Goal: Task Accomplishment & Management: Manage account settings

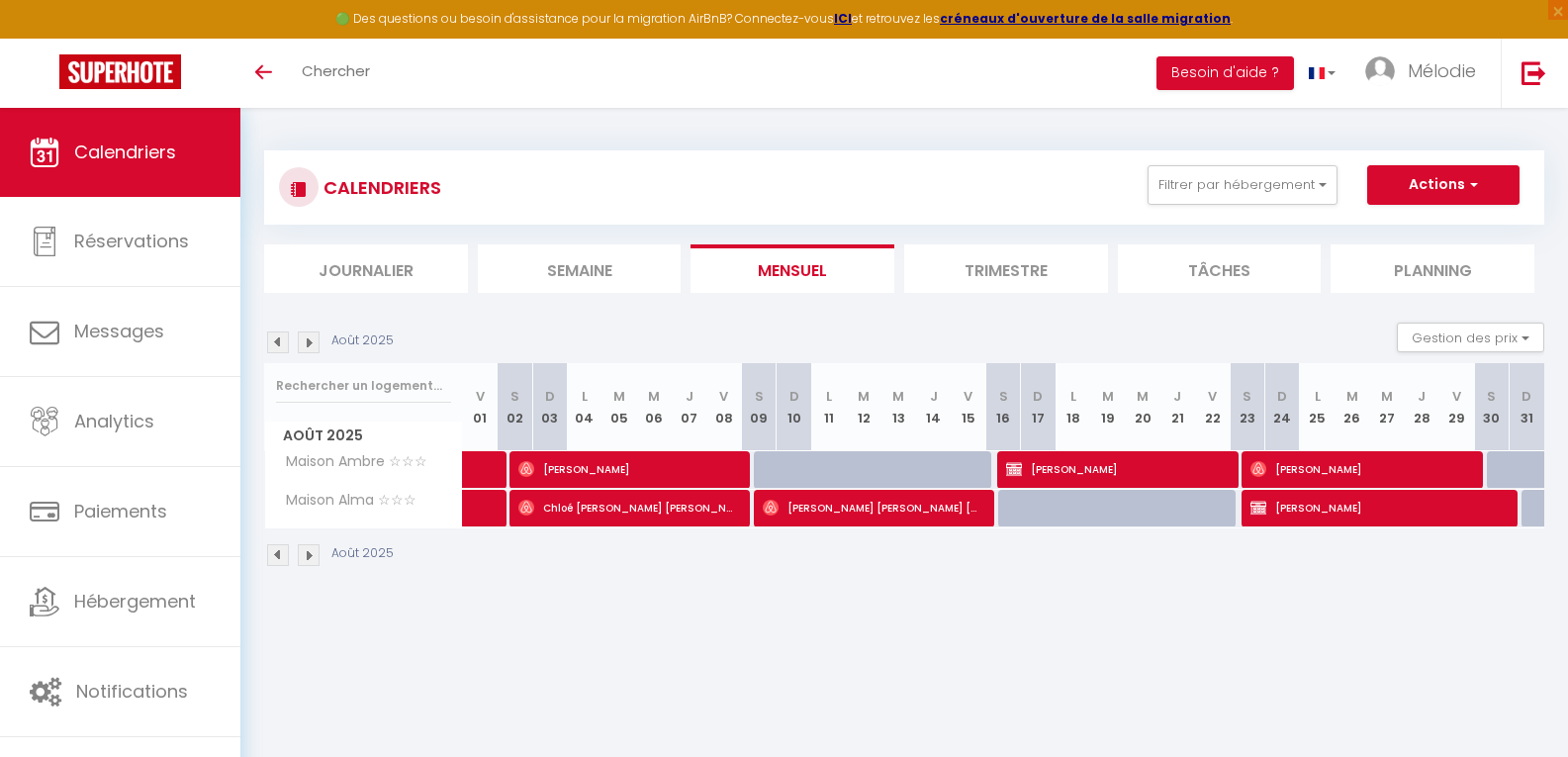
click at [315, 344] on img at bounding box center [309, 343] width 22 height 22
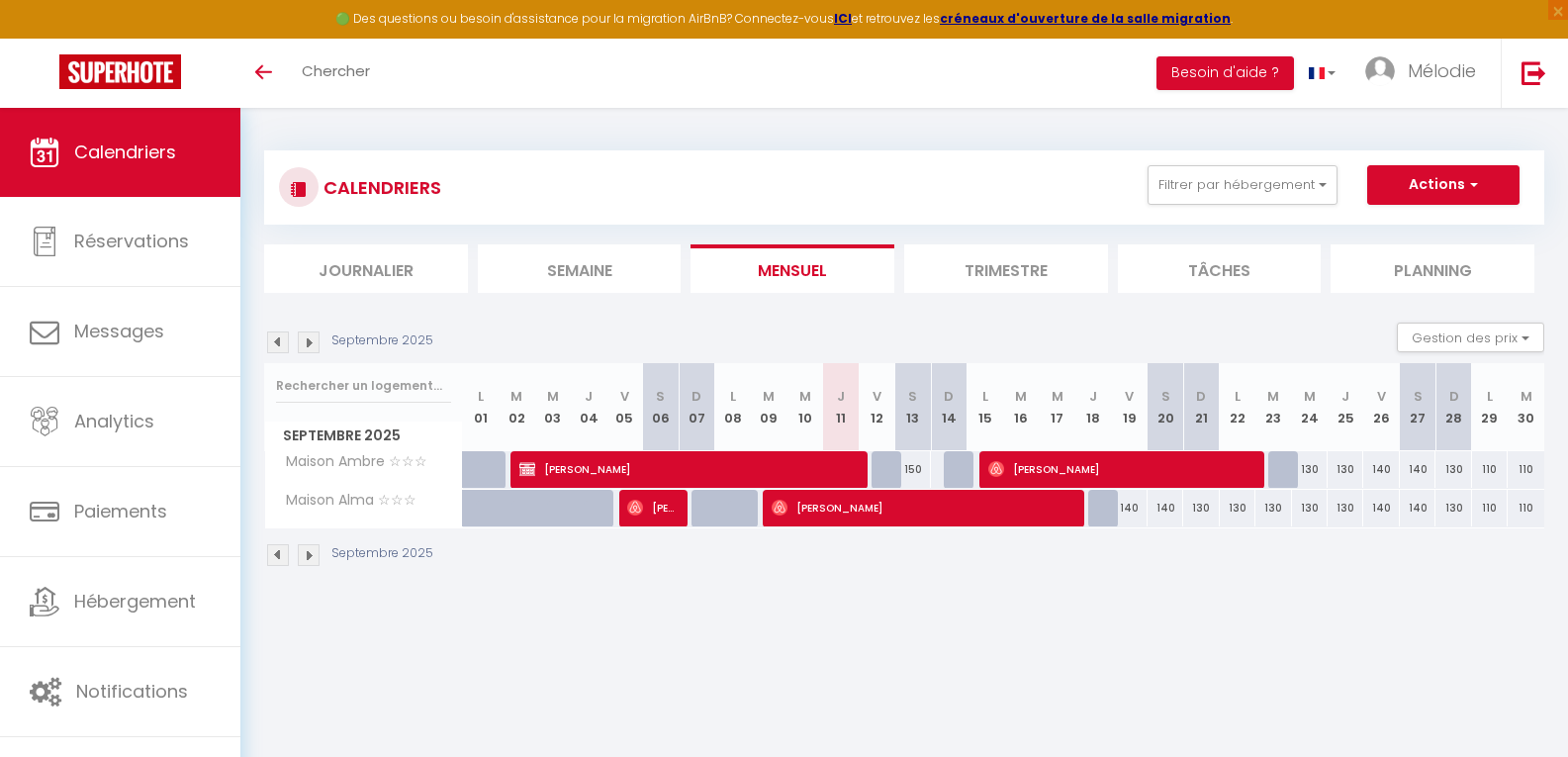
click at [307, 557] on img at bounding box center [309, 555] width 22 height 22
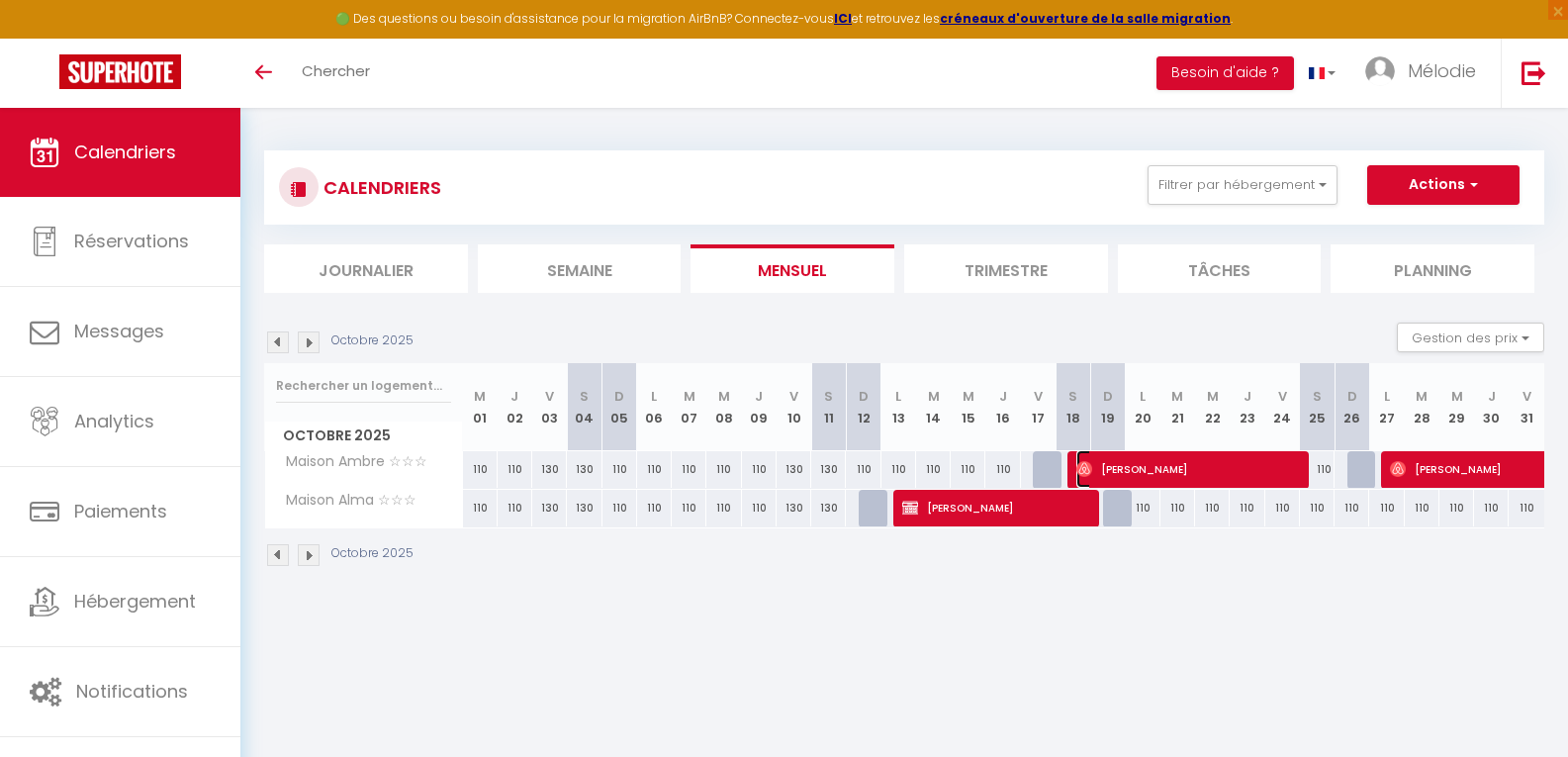
click at [1222, 473] on span "[PERSON_NAME]" at bounding box center [1186, 469] width 219 height 38
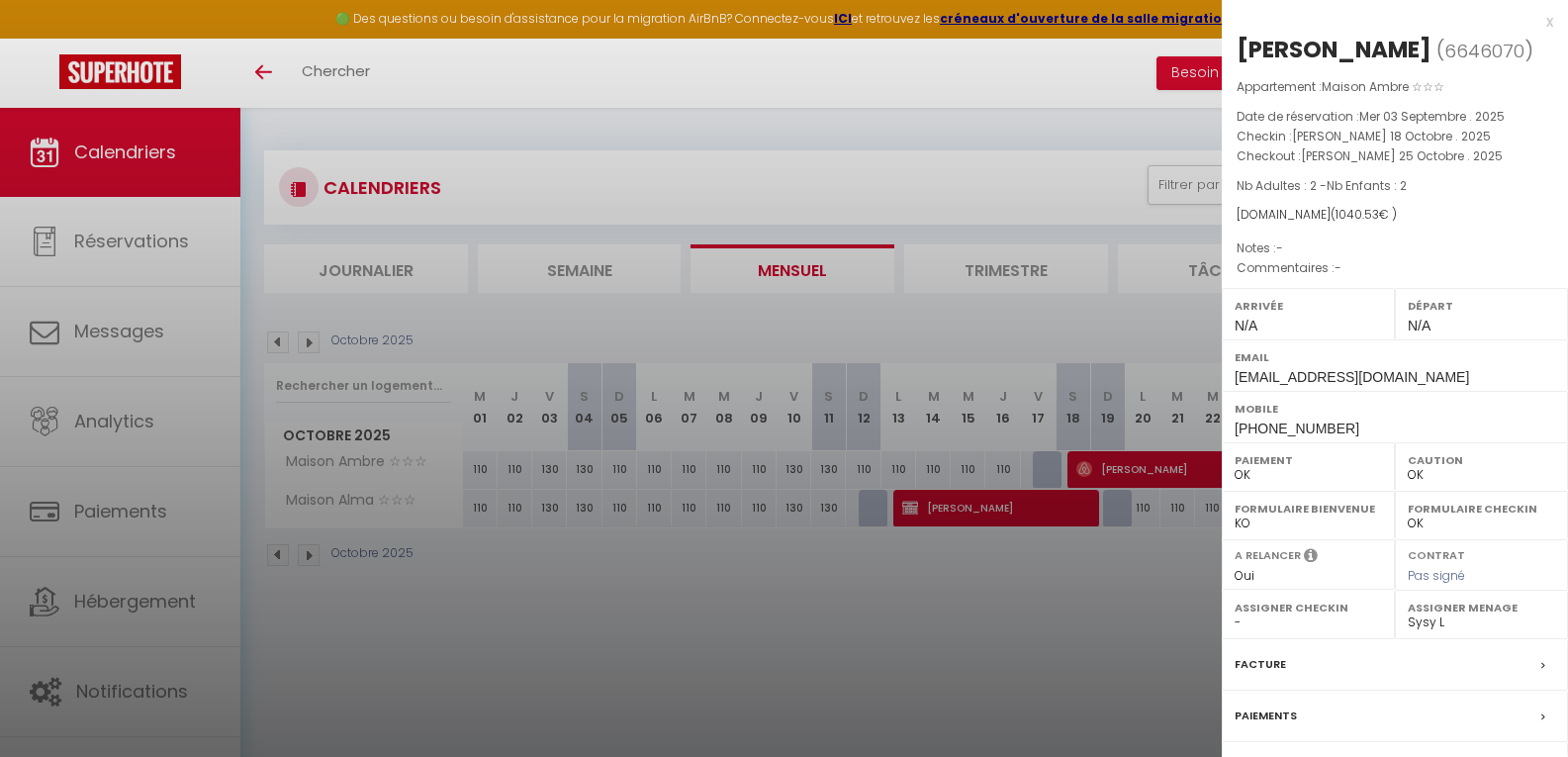
click at [1152, 478] on div at bounding box center [784, 378] width 1568 height 757
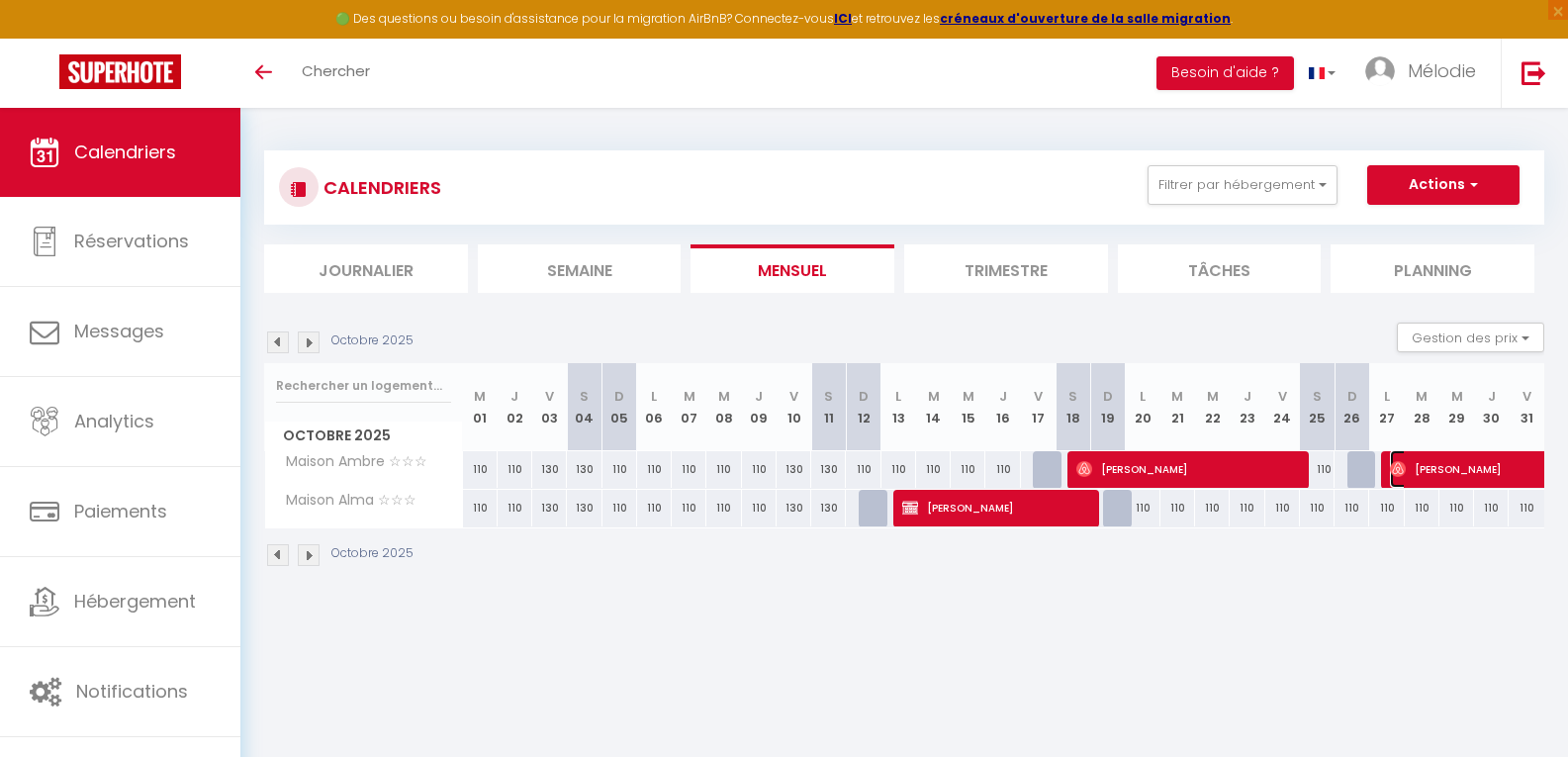
click at [1425, 476] on span "[PERSON_NAME]" at bounding box center [1503, 469] width 227 height 38
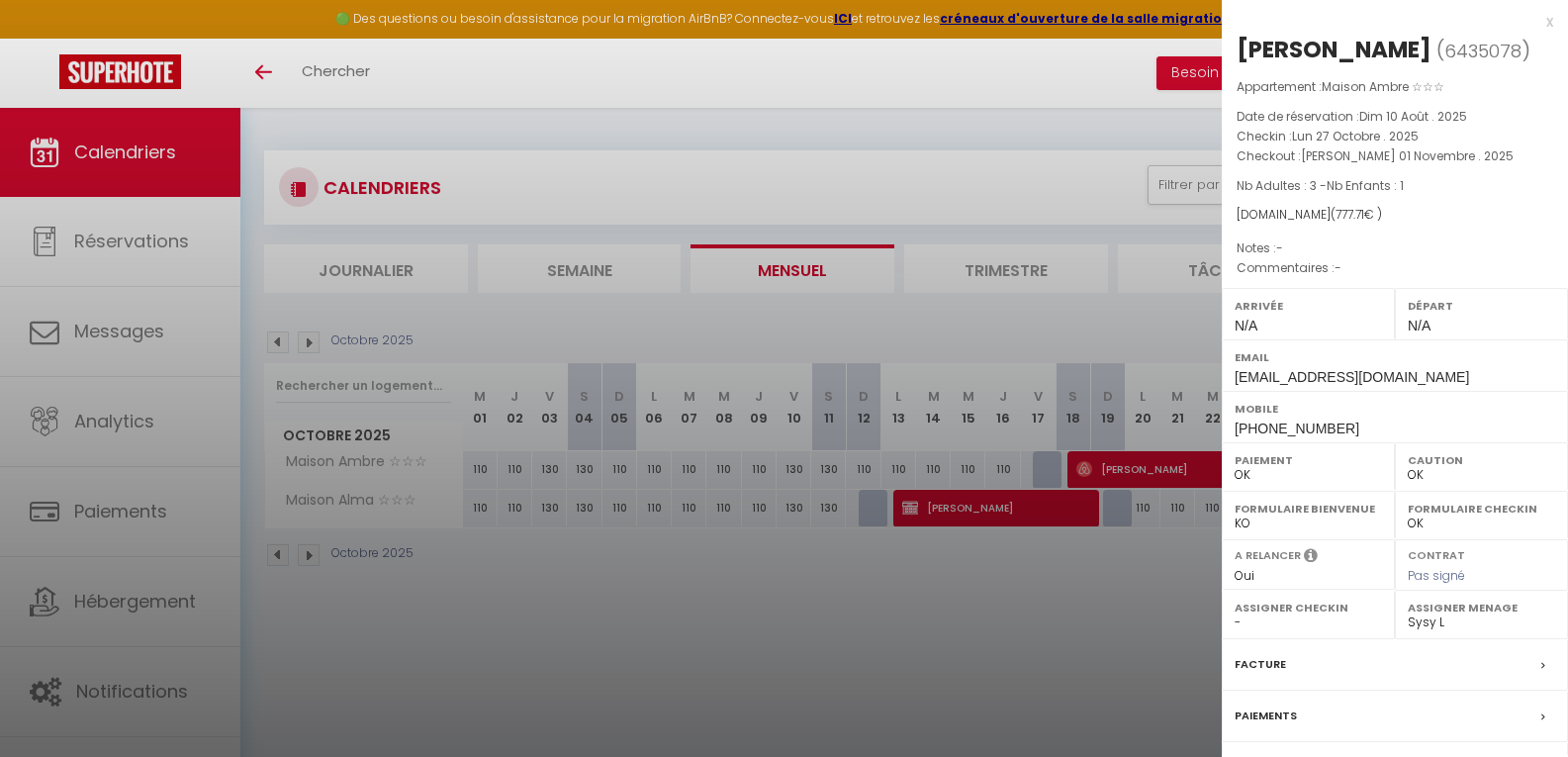
click at [991, 509] on div at bounding box center [784, 378] width 1568 height 757
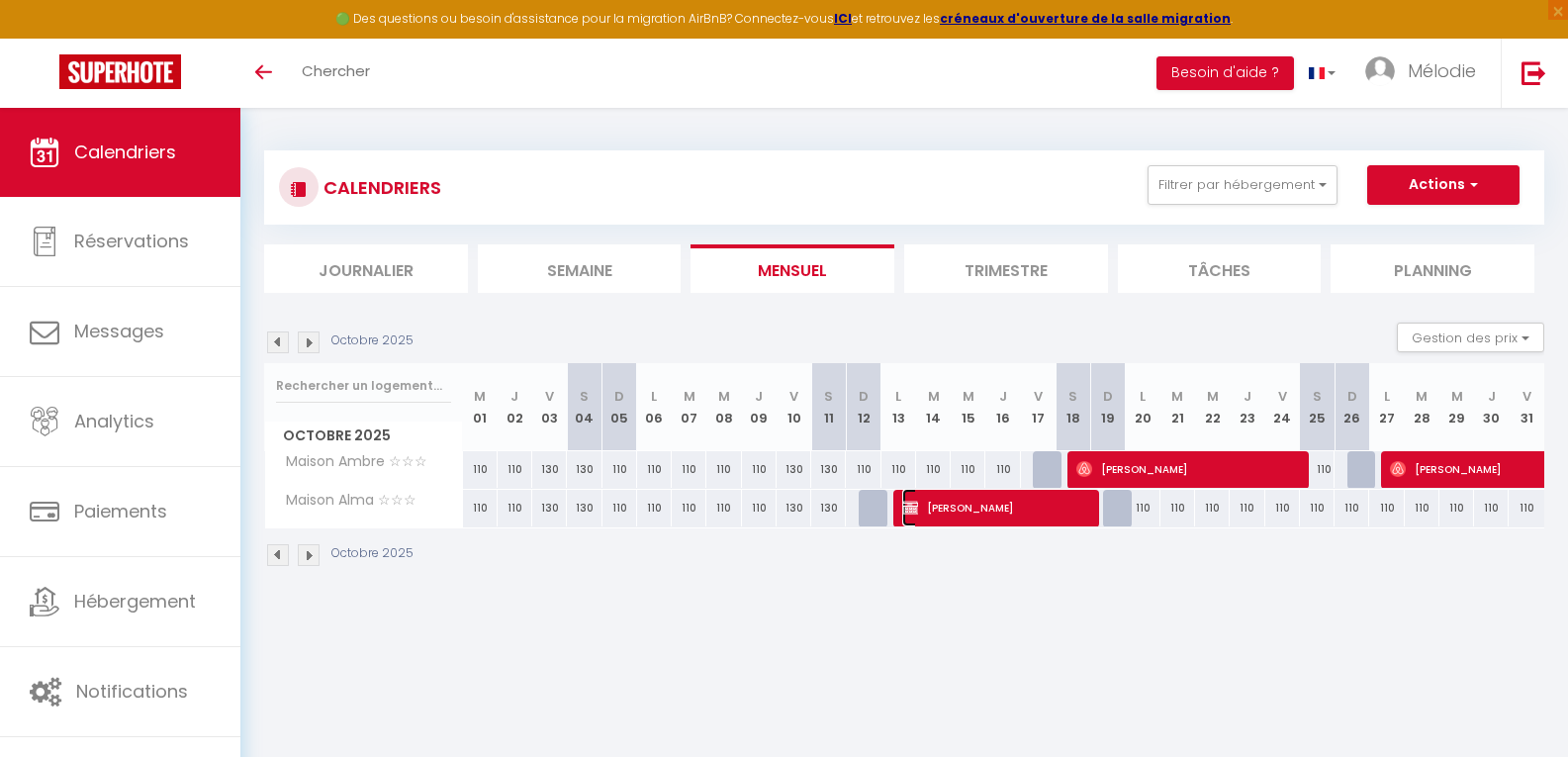
click at [1004, 506] on span "[PERSON_NAME]" at bounding box center [995, 508] width 185 height 38
select select "KO"
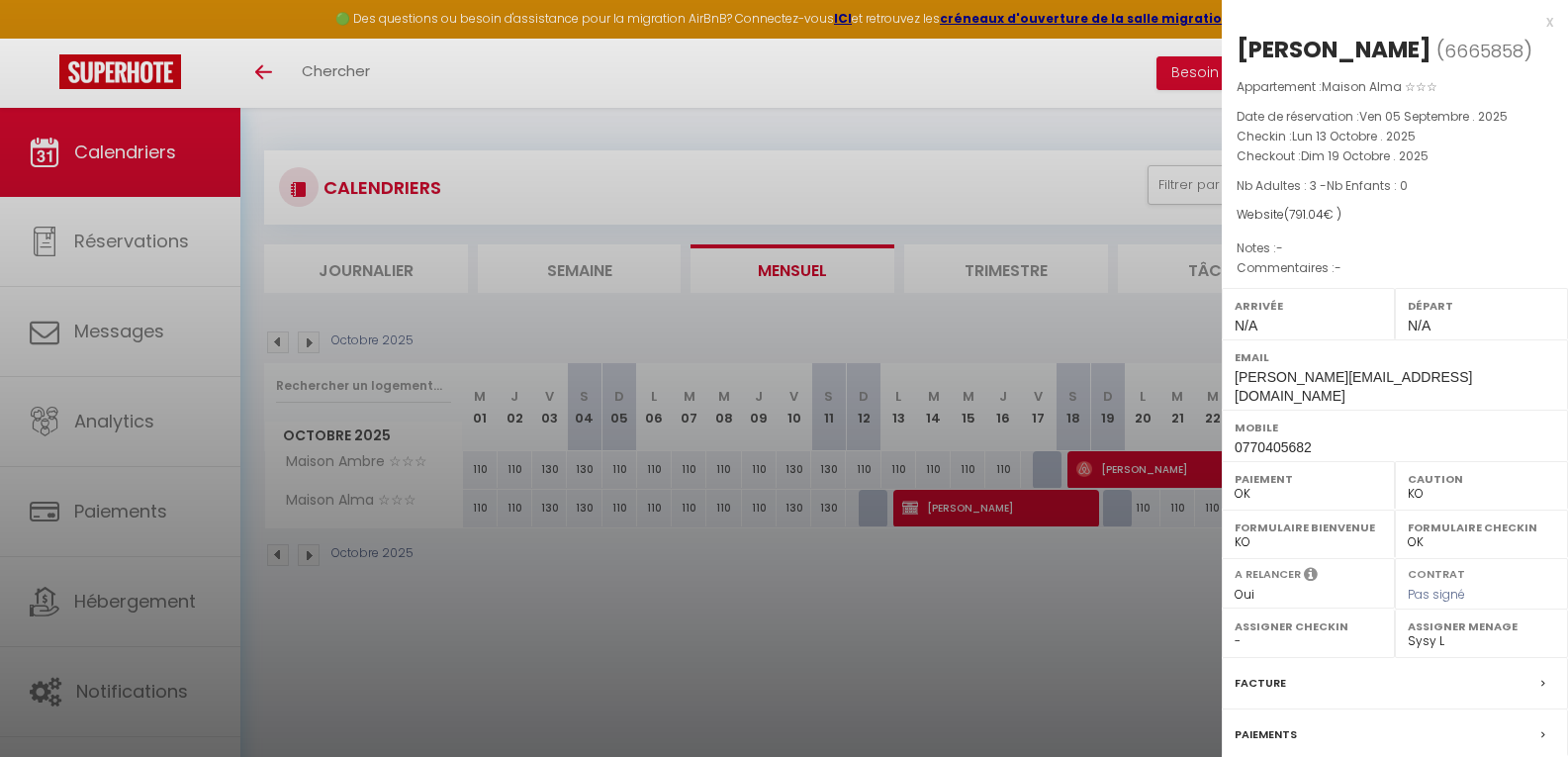
click at [1004, 506] on div at bounding box center [784, 378] width 1568 height 757
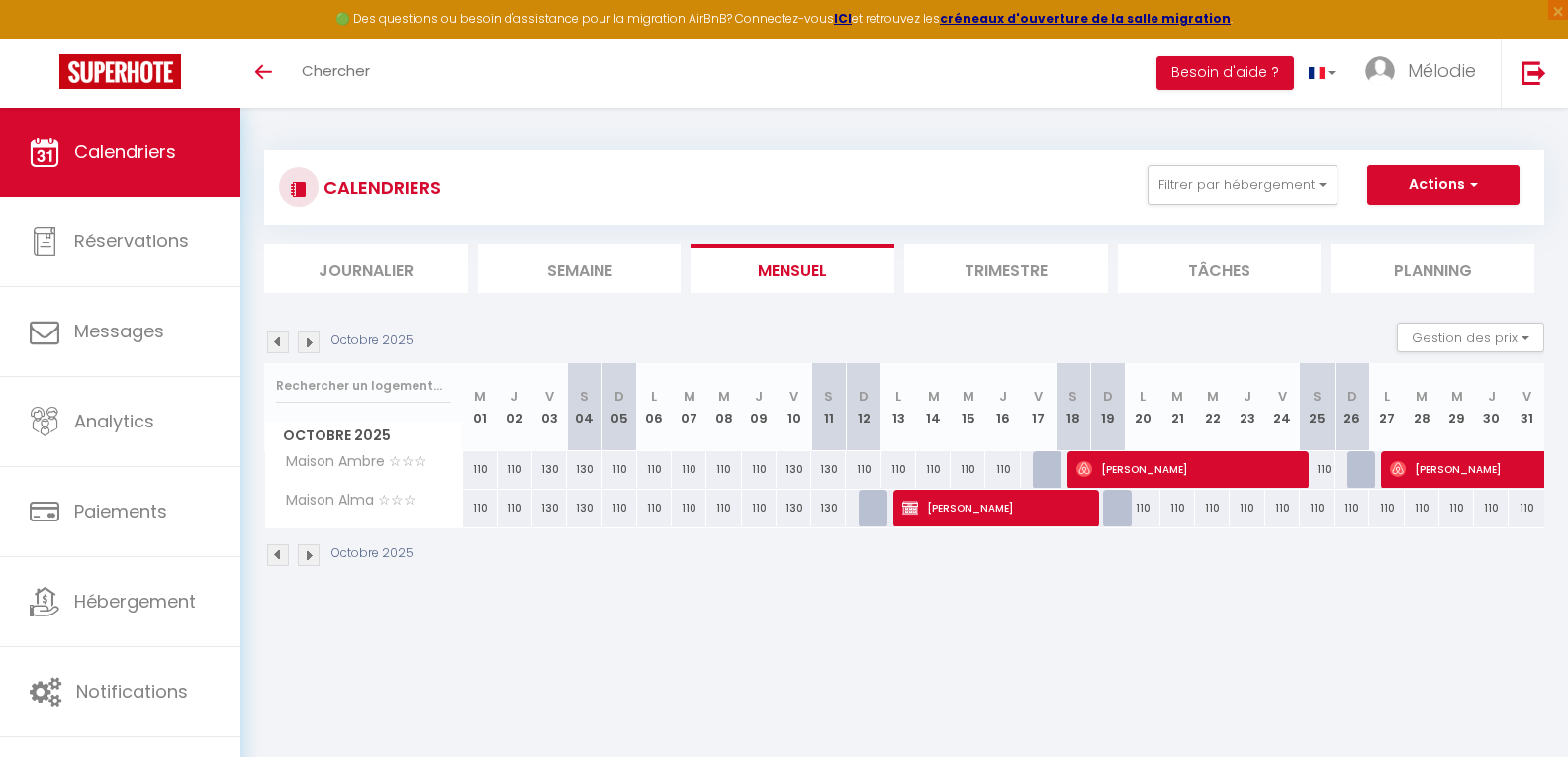
click at [275, 559] on img at bounding box center [278, 555] width 22 height 22
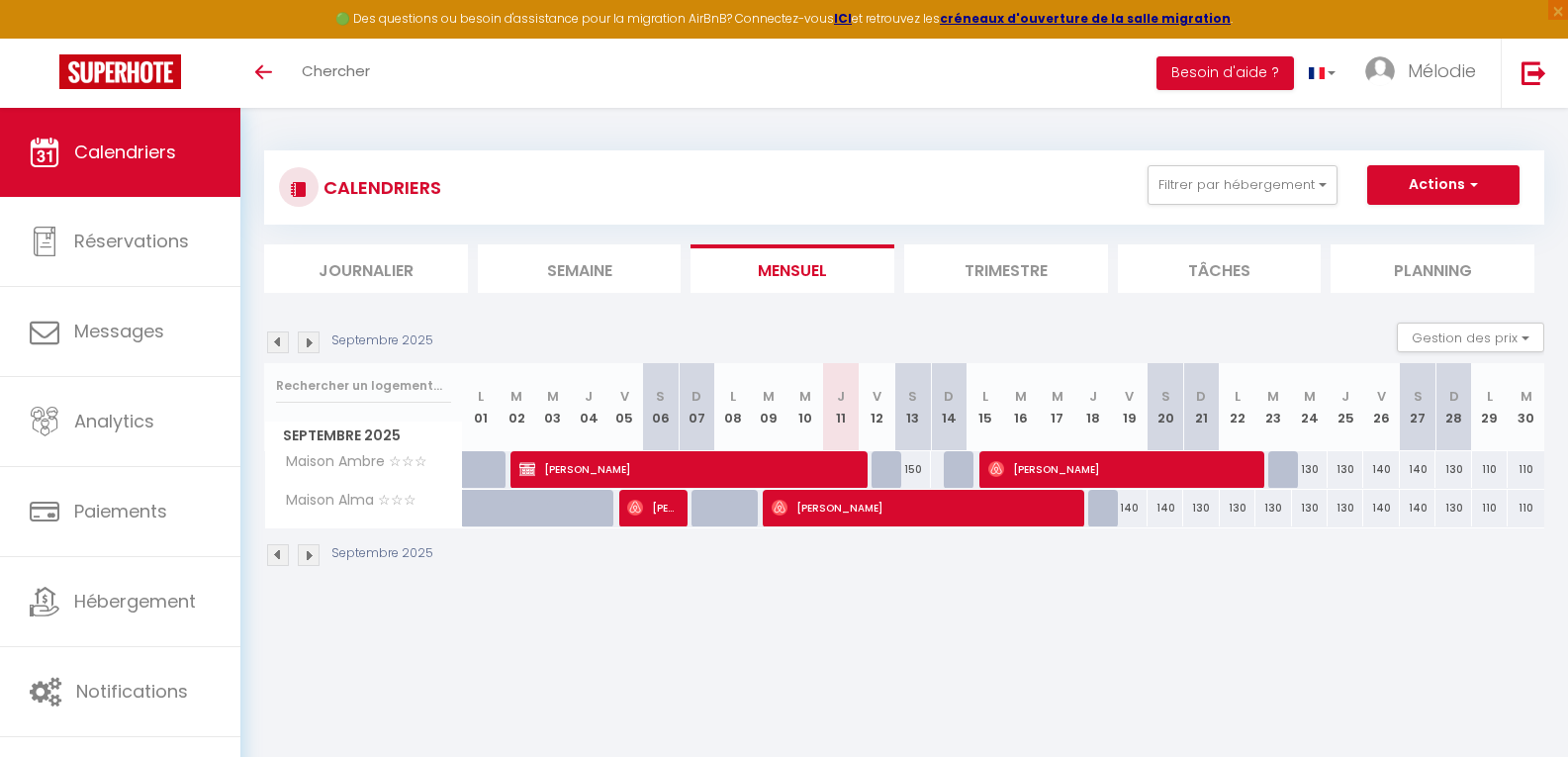
click at [308, 550] on img at bounding box center [309, 555] width 22 height 22
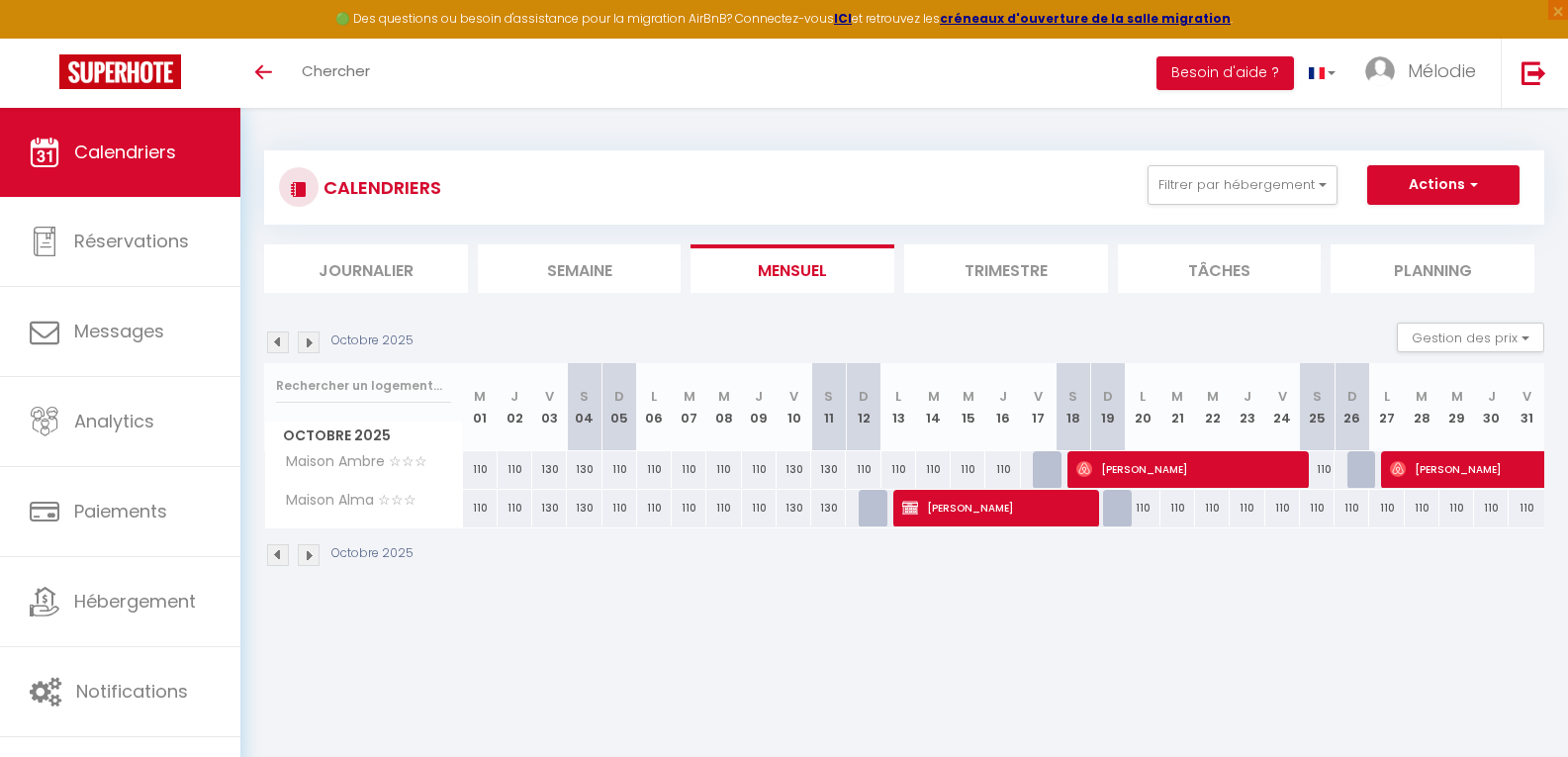
click at [273, 553] on img at bounding box center [278, 555] width 22 height 22
